Goal: Navigation & Orientation: Find specific page/section

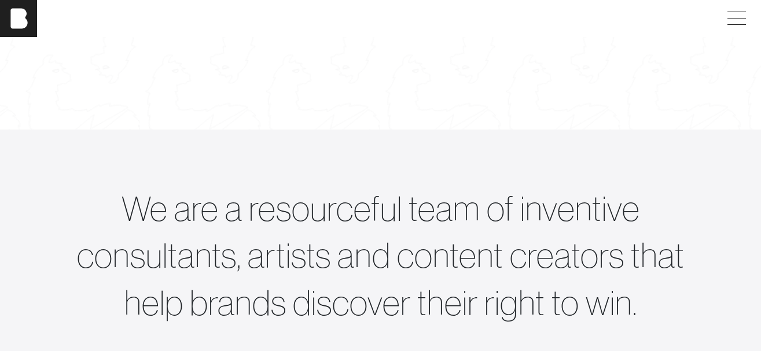
scroll to position [413, 0]
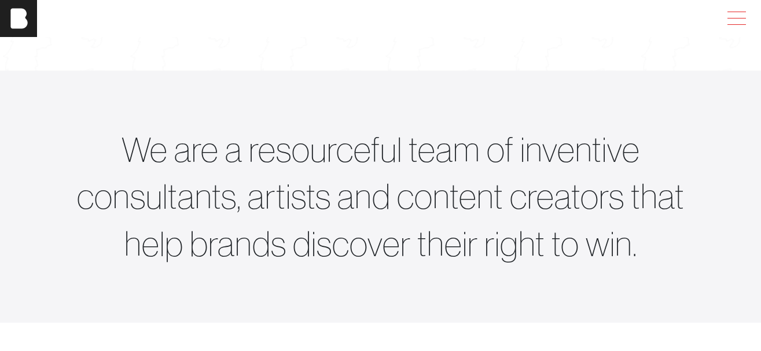
click at [733, 9] on span at bounding box center [734, 18] width 27 height 21
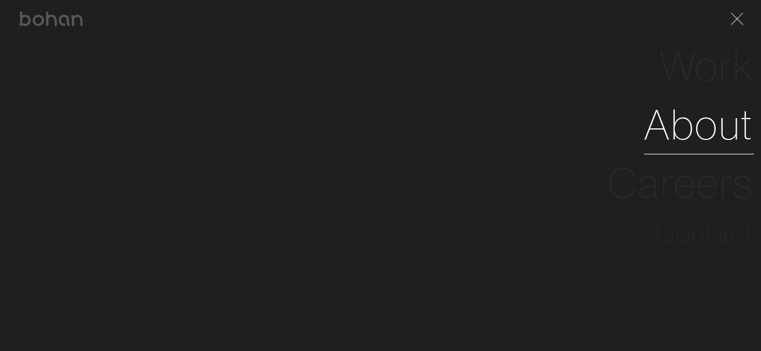
click at [704, 124] on link "About" at bounding box center [699, 125] width 110 height 58
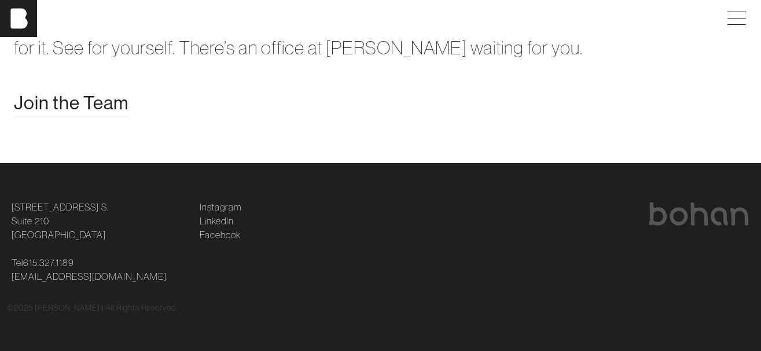
scroll to position [2278, 0]
click at [735, 17] on span at bounding box center [734, 18] width 27 height 21
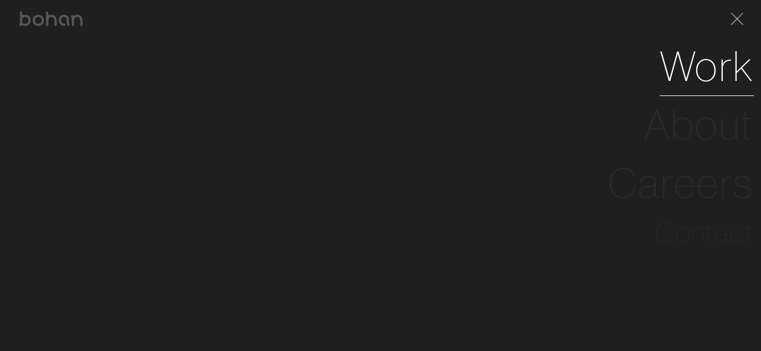
click at [703, 75] on link "Work" at bounding box center [707, 66] width 94 height 58
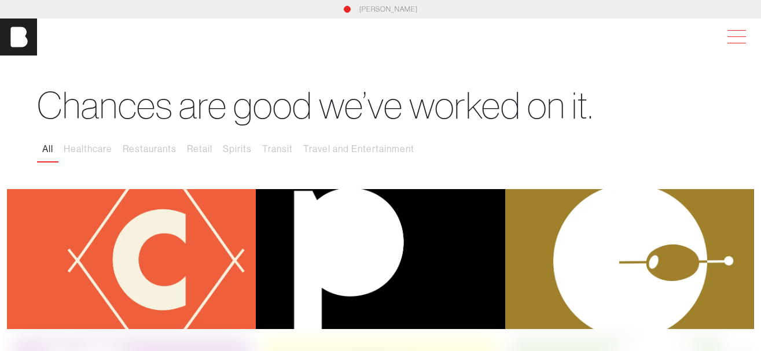
click at [740, 43] on span at bounding box center [734, 37] width 27 height 21
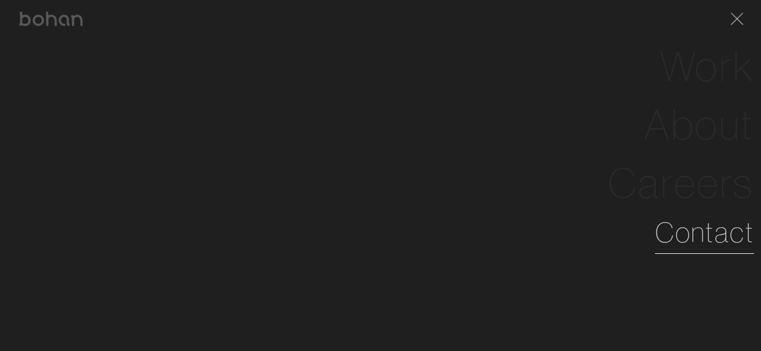
click at [690, 236] on link "Contact" at bounding box center [704, 233] width 99 height 42
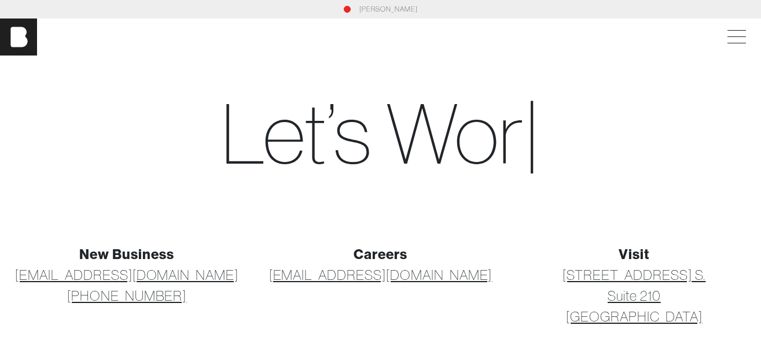
scroll to position [219, 0]
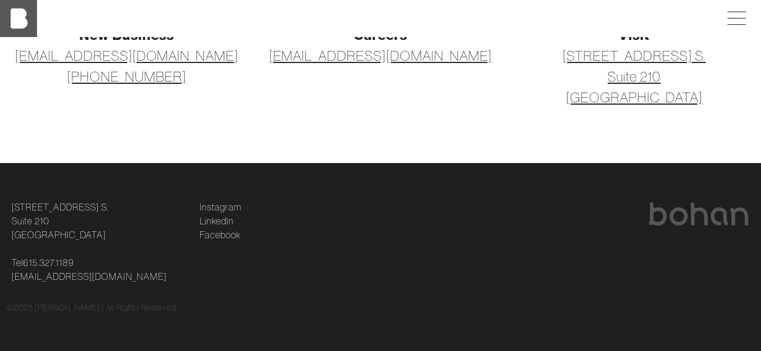
click at [18, 24] on img at bounding box center [18, 18] width 37 height 37
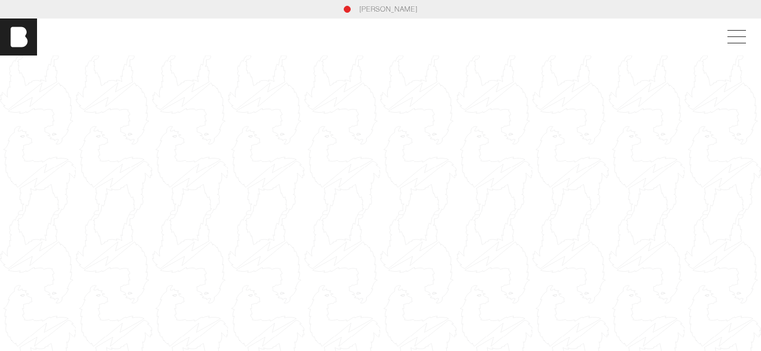
click at [386, 6] on link "[PERSON_NAME]" at bounding box center [388, 9] width 58 height 10
click at [732, 38] on span at bounding box center [734, 37] width 27 height 21
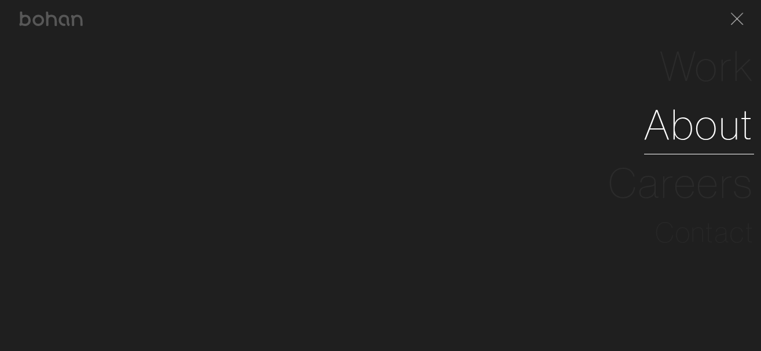
click at [712, 141] on link "About" at bounding box center [699, 125] width 110 height 58
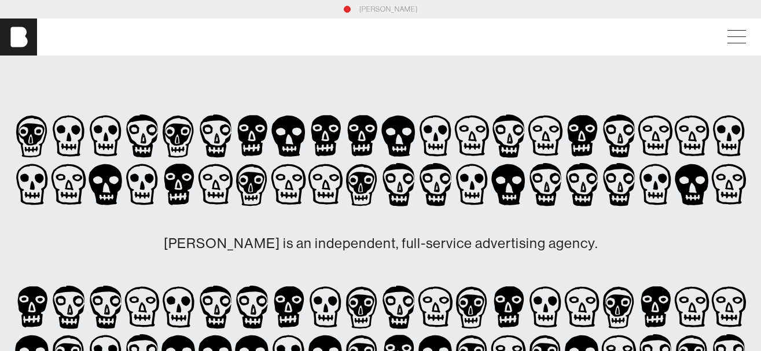
click at [347, 12] on div "[PERSON_NAME]" at bounding box center [380, 9] width 747 height 10
drag, startPoint x: 362, startPoint y: 12, endPoint x: 371, endPoint y: 9, distance: 9.7
click at [362, 12] on div "[PERSON_NAME]" at bounding box center [380, 9] width 747 height 10
click at [378, 7] on link "[PERSON_NAME]" at bounding box center [388, 9] width 58 height 10
